Goal: Check status: Check status

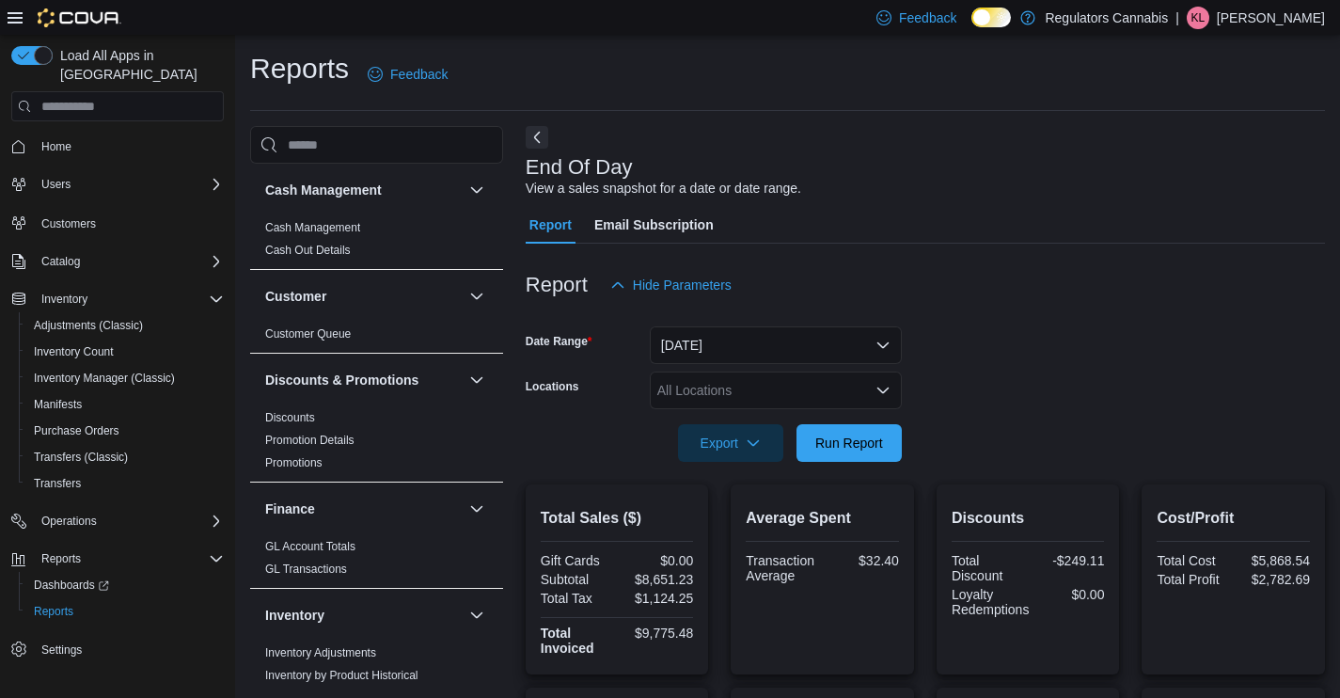
scroll to position [662, 0]
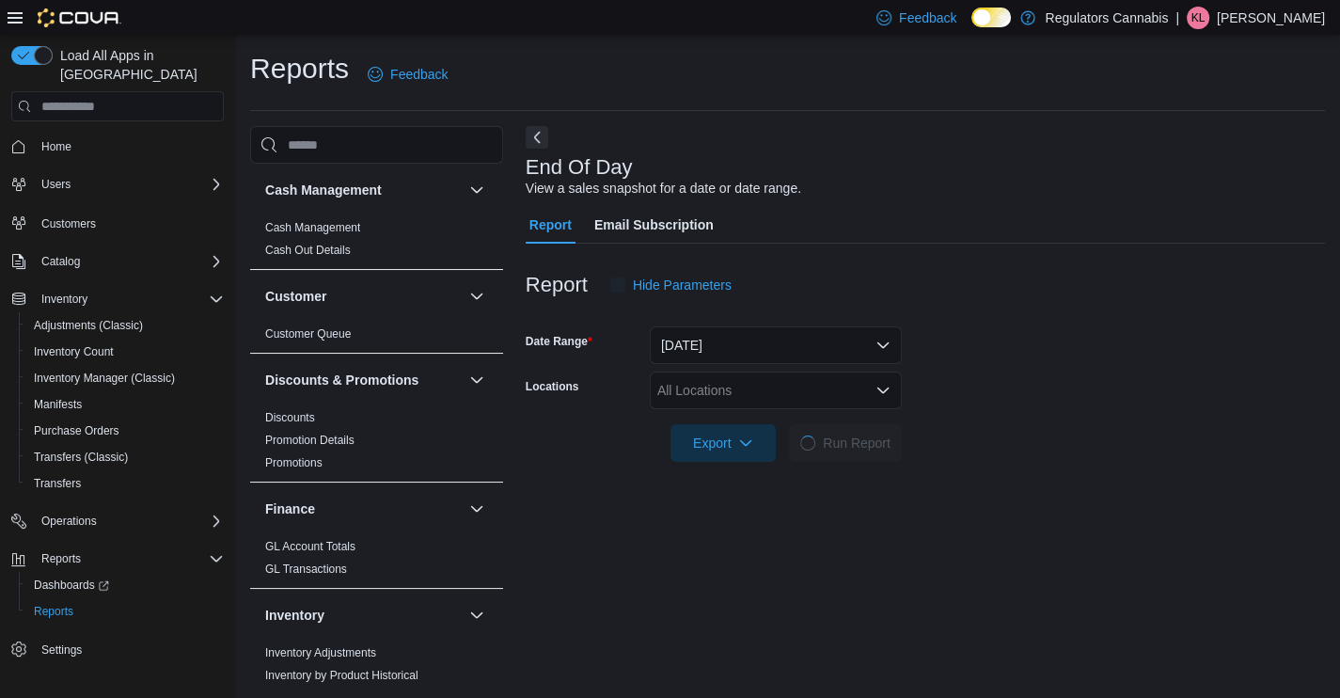
scroll to position [4, 0]
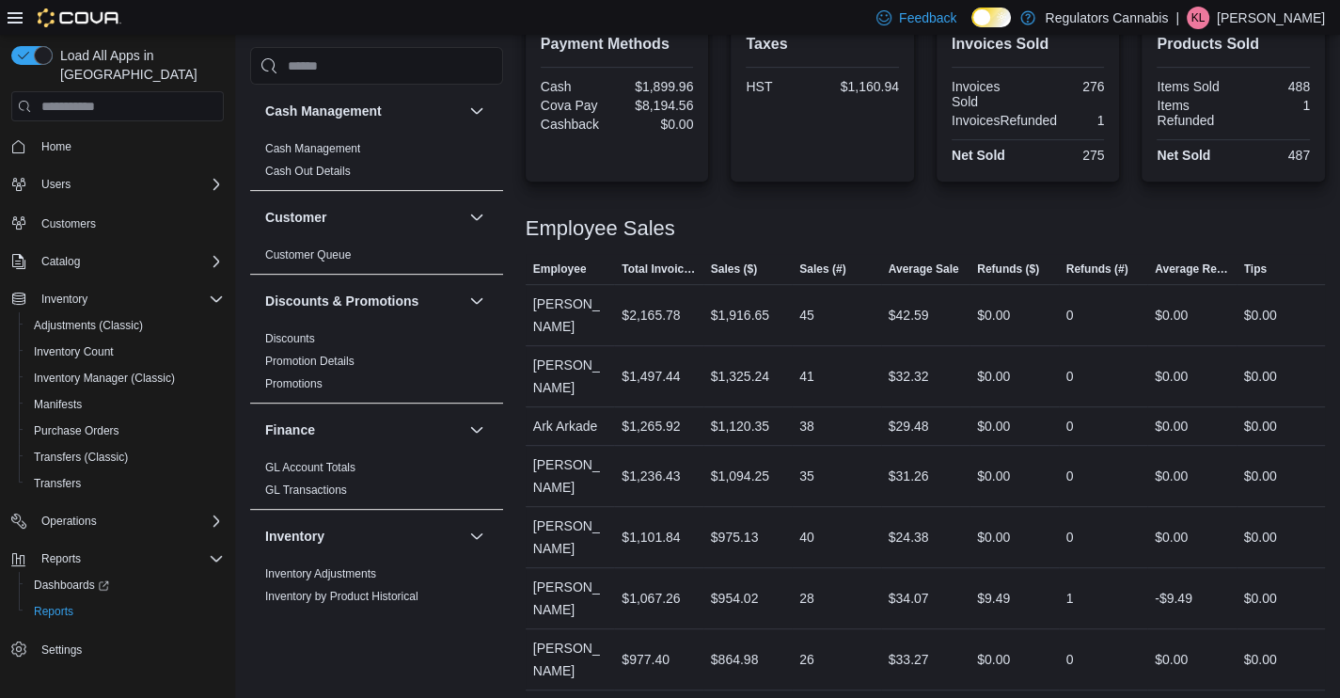
scroll to position [207, 0]
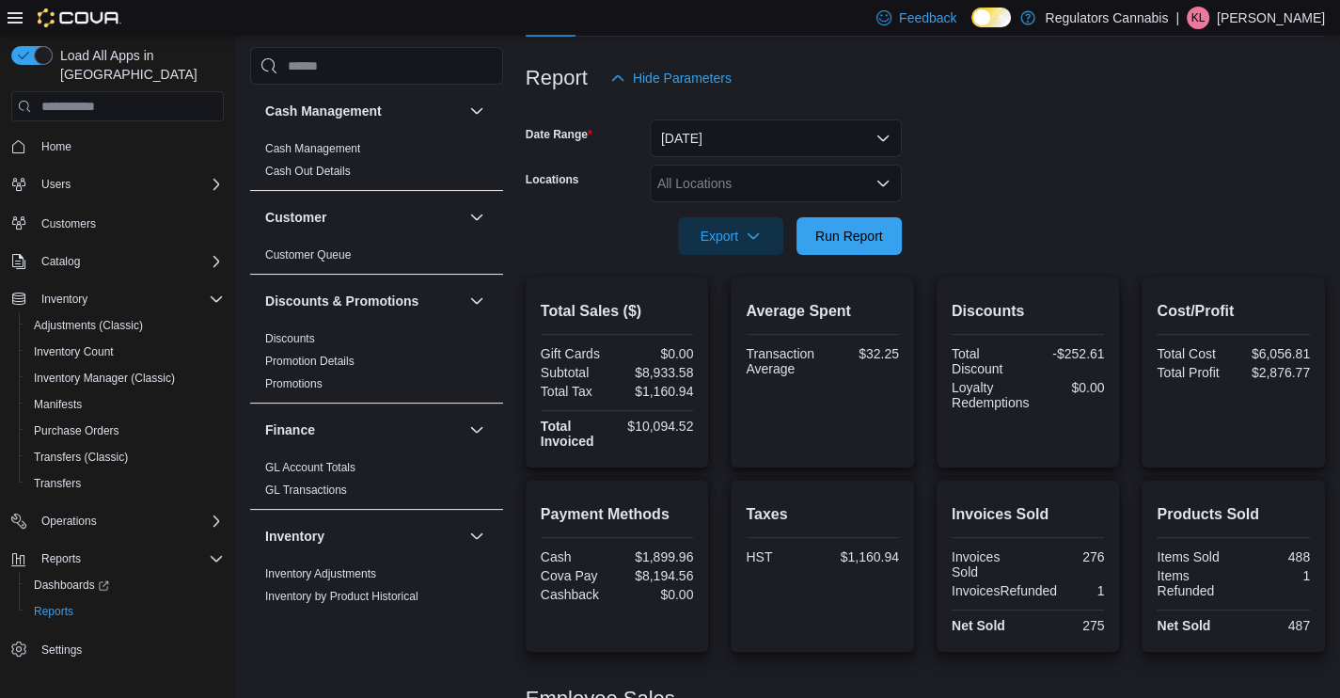
click at [756, 179] on div "All Locations" at bounding box center [776, 184] width 252 height 38
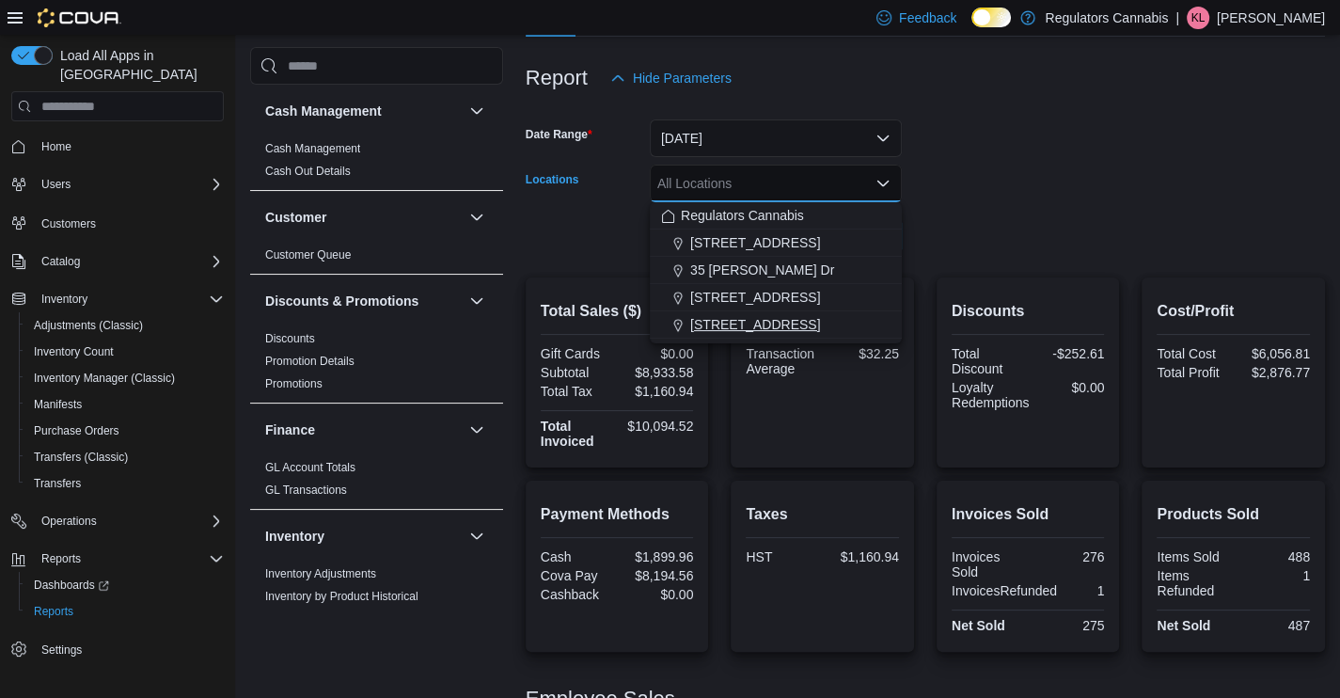
click at [727, 321] on span "8486 Wyandotte St E" at bounding box center [755, 324] width 130 height 19
click at [1265, 186] on form "Date Range Today Locations All Locations Combo box. Selected. Combo box input. …" at bounding box center [925, 176] width 799 height 158
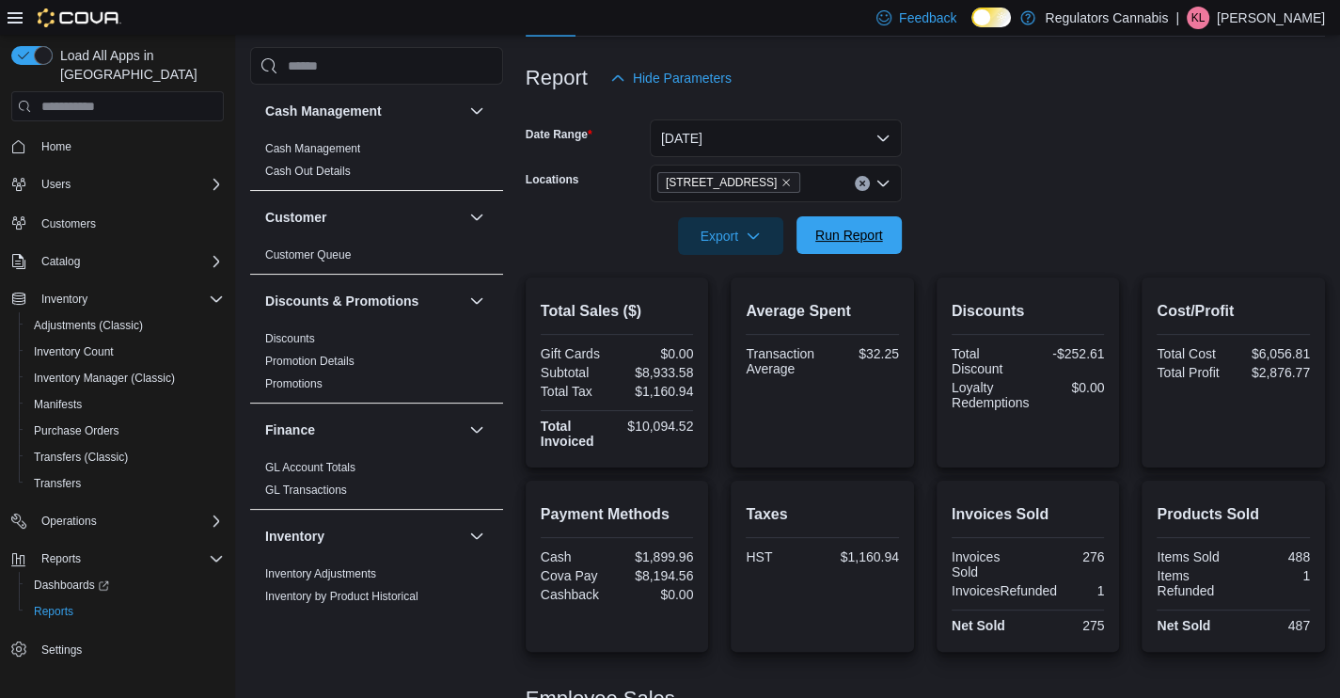
click at [852, 238] on span "Run Report" at bounding box center [849, 235] width 68 height 19
